Goal: Information Seeking & Learning: Learn about a topic

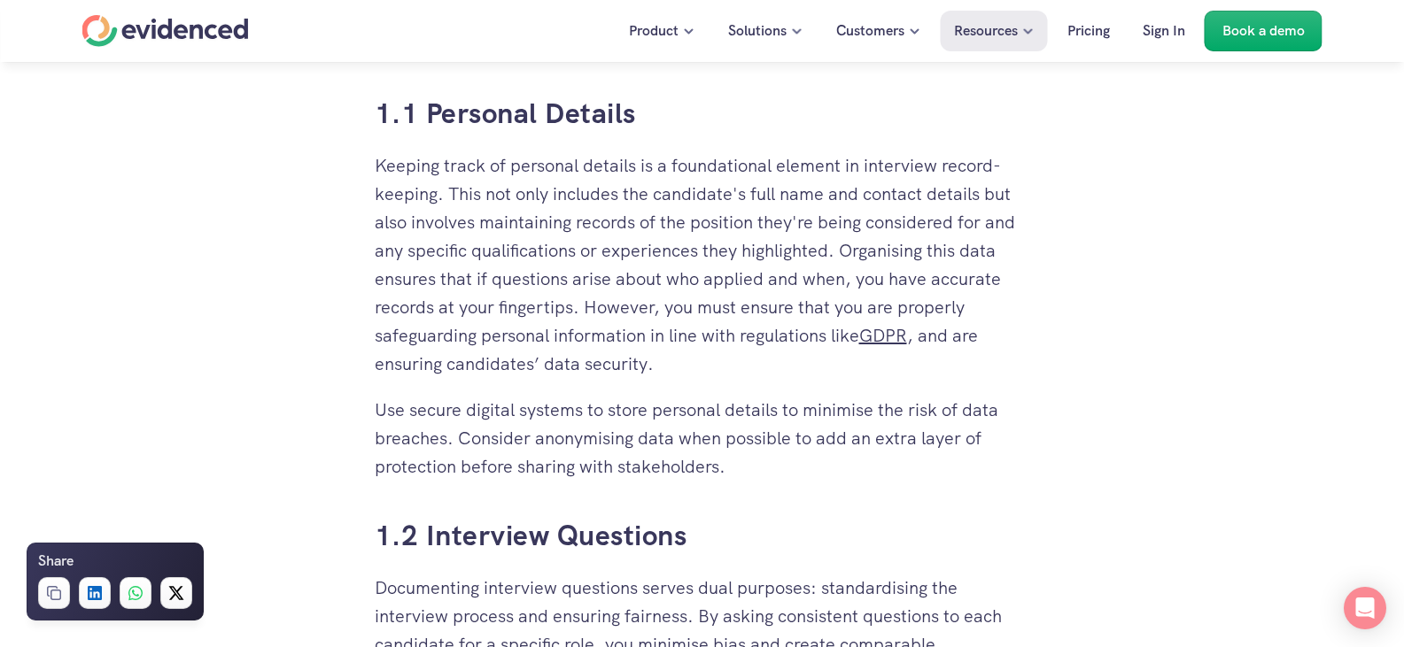
scroll to position [1240, 0]
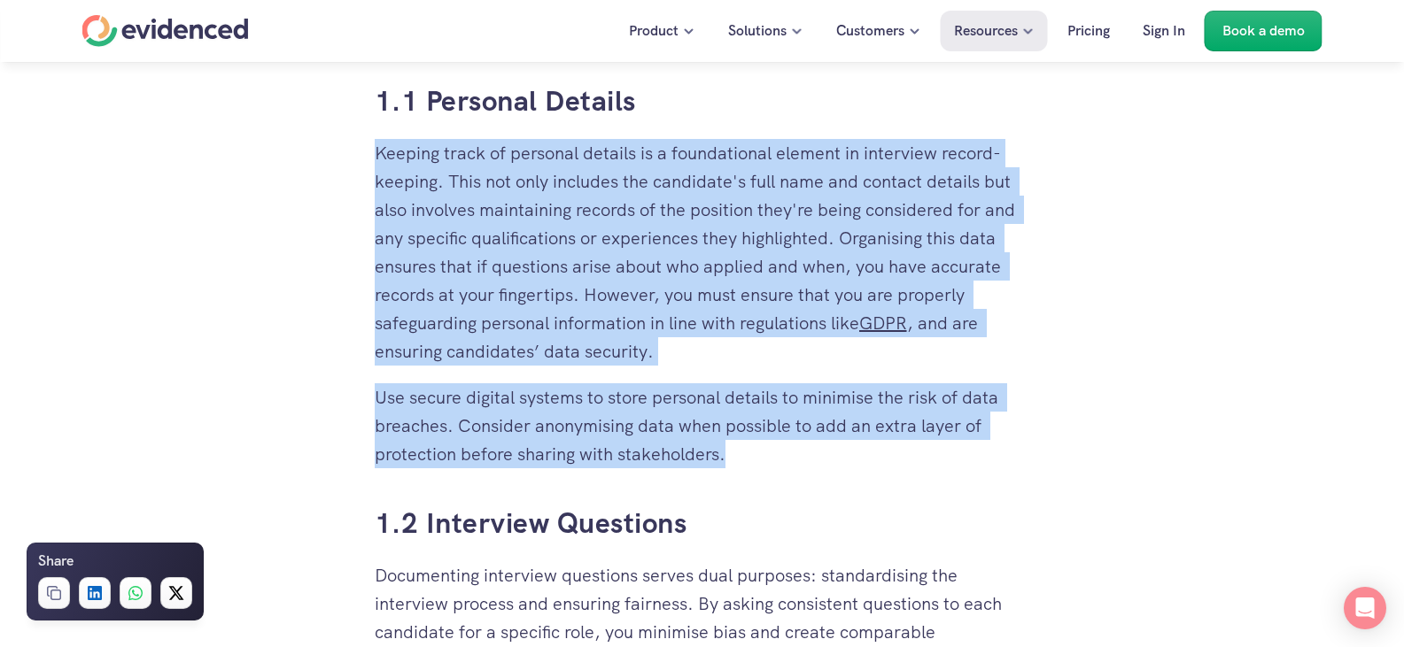
drag, startPoint x: 366, startPoint y: 151, endPoint x: 726, endPoint y: 452, distance: 469.0
copy div "Keeping track of personal details is a foundational element in interview record…"
click at [646, 101] on h4 "Find out how mature your hiring process is" at bounding box center [623, 95] width 333 height 28
drag, startPoint x: 646, startPoint y: 100, endPoint x: 428, endPoint y: 97, distance: 217.9
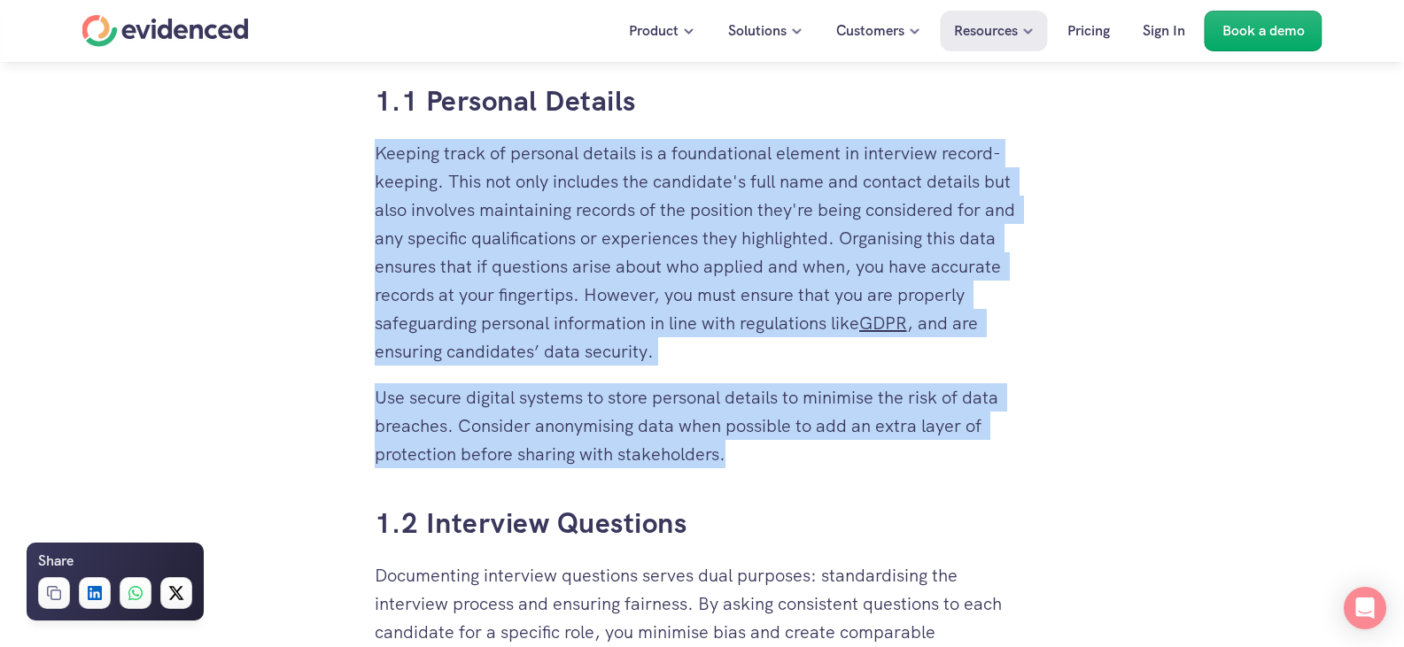
click at [437, 97] on div "Find out how mature your hiring process is Take the quiz" at bounding box center [702, 95] width 1404 height 67
click at [645, 104] on h4 "Find out how mature your hiring process is" at bounding box center [623, 95] width 333 height 28
drag, startPoint x: 631, startPoint y: 104, endPoint x: 492, endPoint y: 99, distance: 139.1
click at [528, 101] on h4 "Find out how mature your hiring process is" at bounding box center [623, 95] width 333 height 28
drag, startPoint x: 429, startPoint y: 107, endPoint x: 486, endPoint y: 113, distance: 57.0
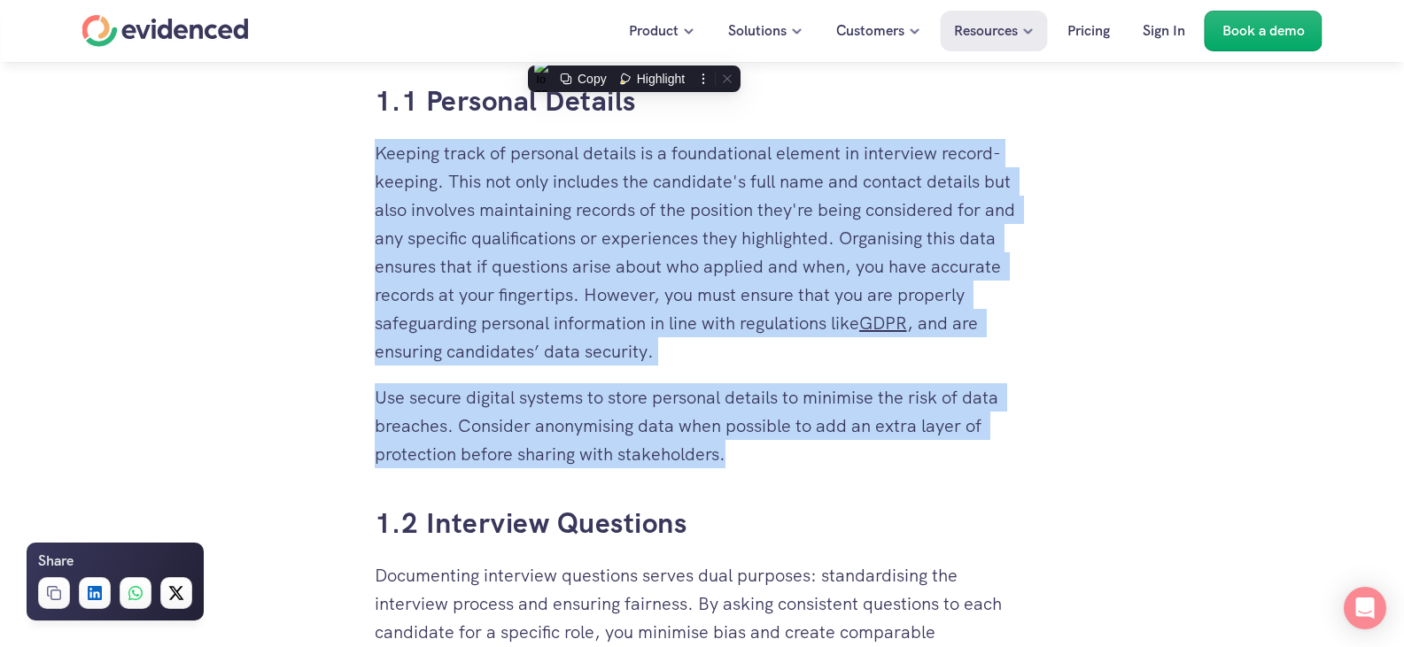
click at [433, 107] on div "Find out how mature your hiring process is Take the quiz" at bounding box center [702, 95] width 1404 height 67
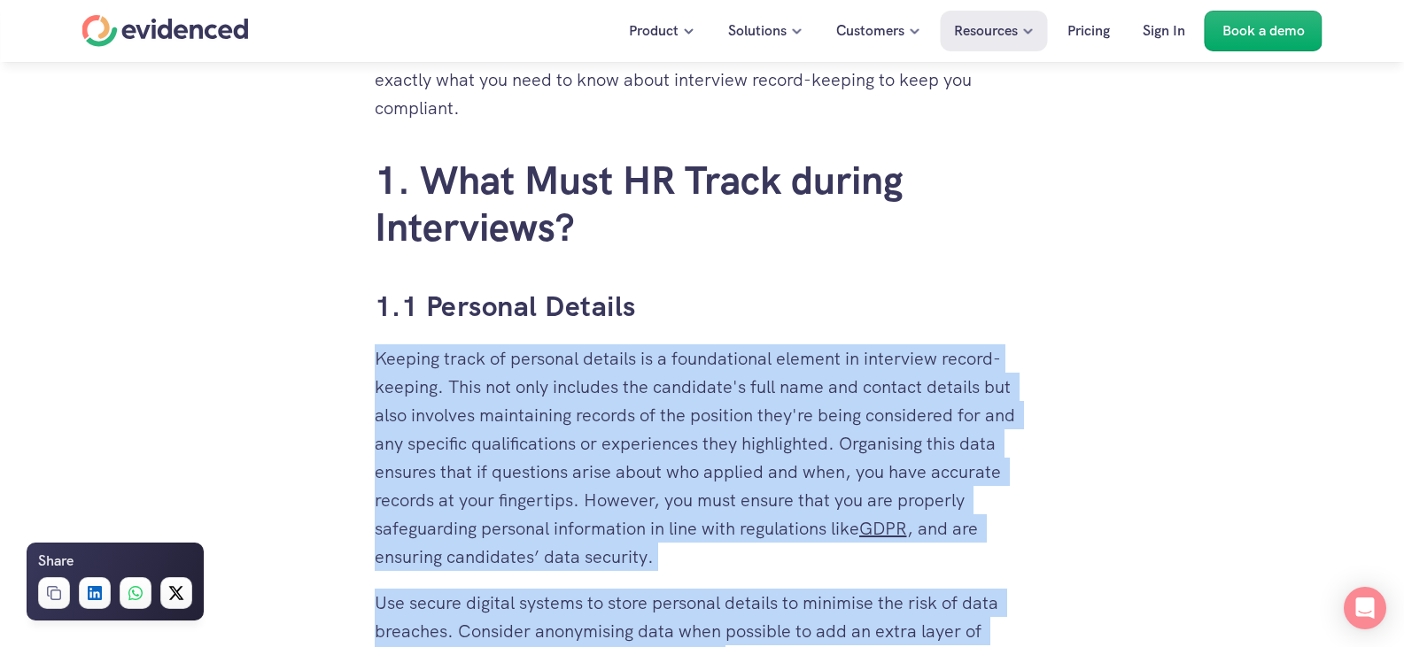
scroll to position [886, 0]
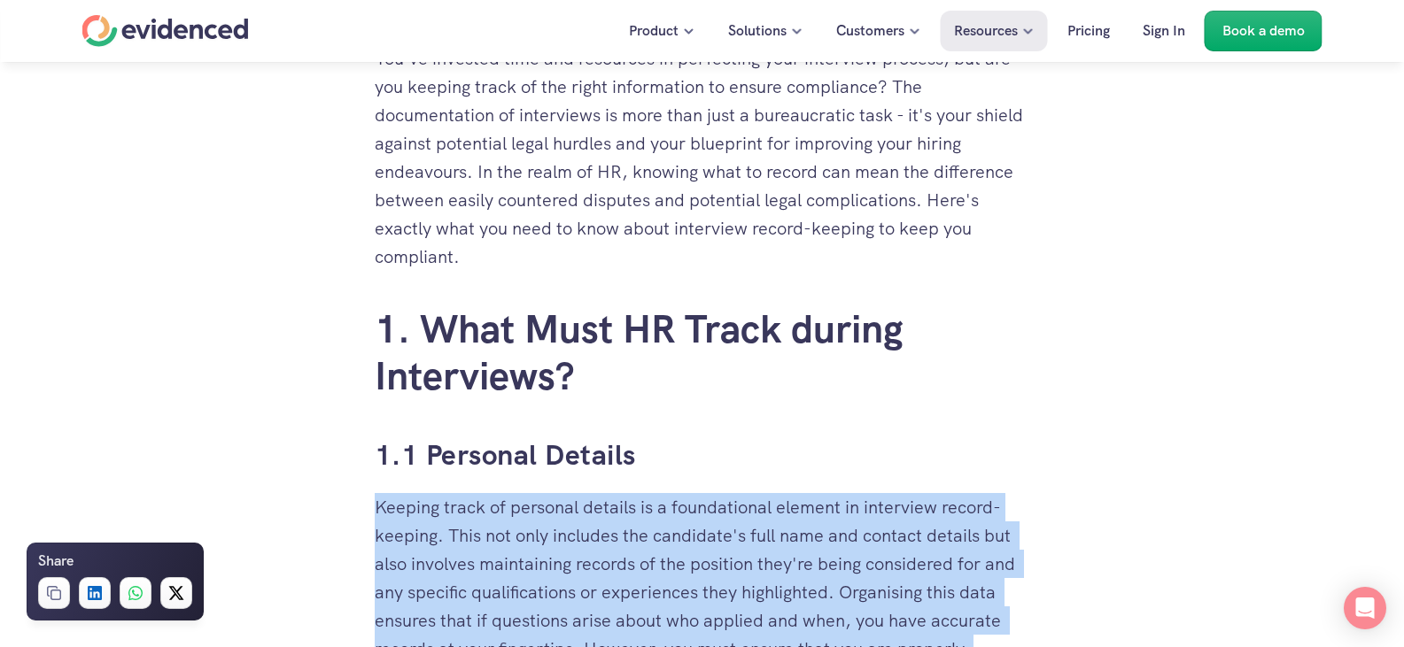
click at [640, 452] on h3 "1.1 Personal Details" at bounding box center [702, 456] width 655 height 40
drag, startPoint x: 641, startPoint y: 452, endPoint x: 429, endPoint y: 440, distance: 211.9
click at [429, 440] on h3 "1.1 Personal Details" at bounding box center [702, 456] width 655 height 40
copy link "Personal Details"
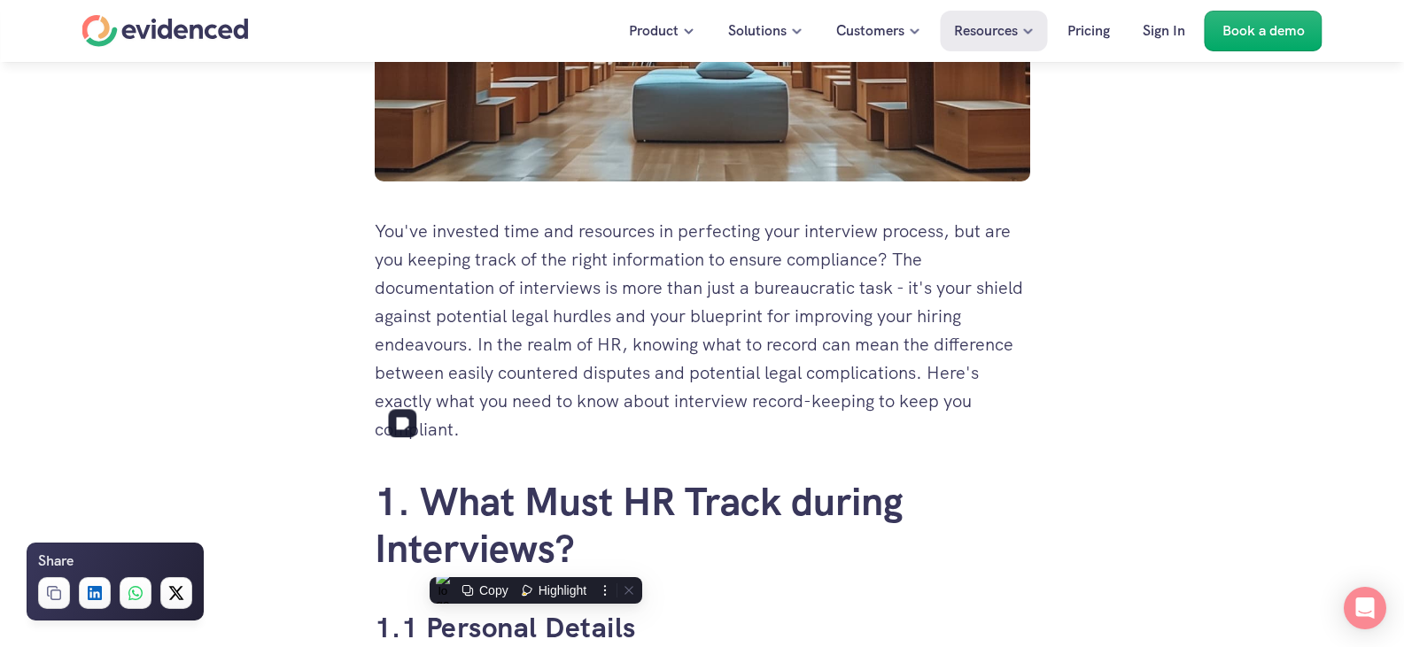
scroll to position [443, 0]
